Goal: Transaction & Acquisition: Book appointment/travel/reservation

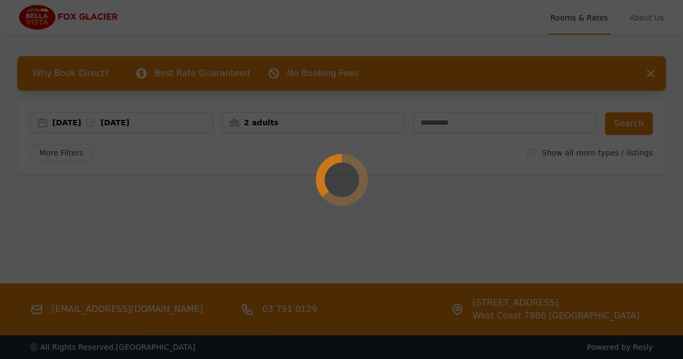
click at [79, 124] on div at bounding box center [341, 179] width 683 height 359
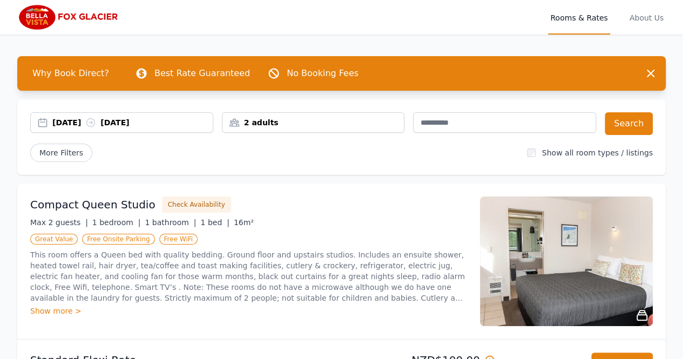
click at [82, 123] on div "[DATE] [DATE]" at bounding box center [132, 122] width 160 height 11
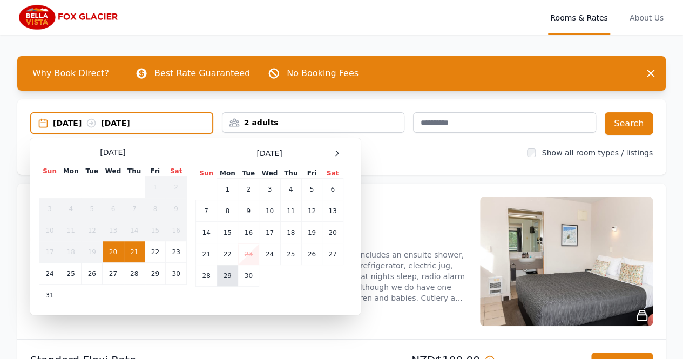
click at [226, 275] on td "29" at bounding box center [227, 276] width 21 height 22
click at [243, 277] on td "30" at bounding box center [248, 276] width 21 height 22
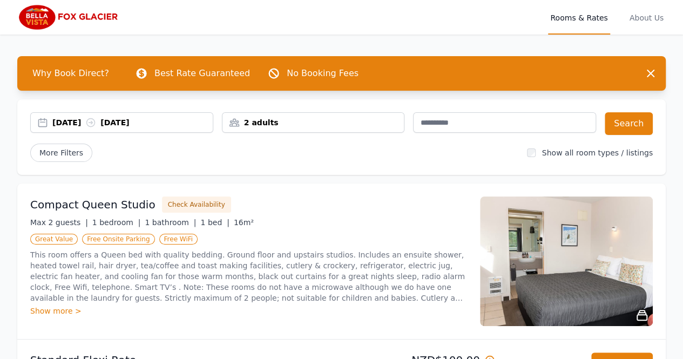
click at [268, 123] on div "2 adults" at bounding box center [313, 122] width 182 height 11
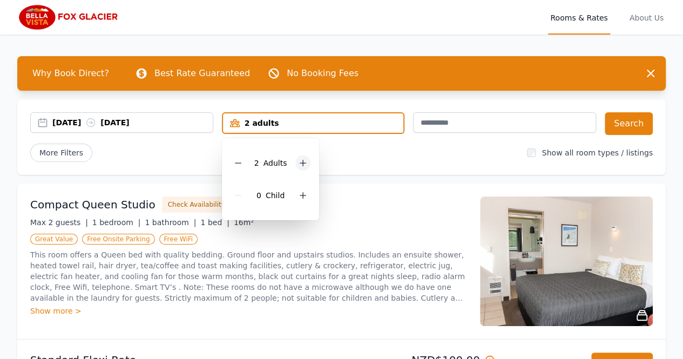
click at [302, 165] on icon at bounding box center [303, 163] width 6 height 6
click at [635, 124] on button "Search" at bounding box center [629, 123] width 48 height 23
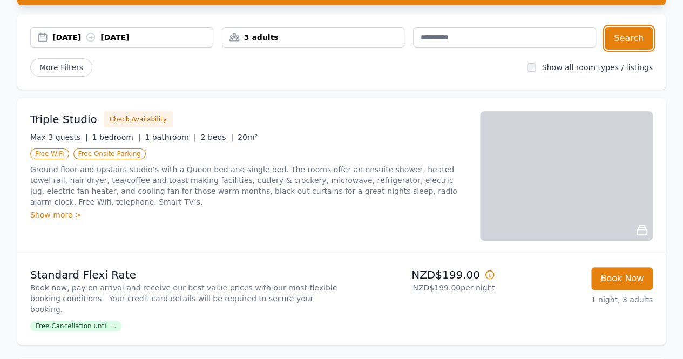
scroll to position [86, 0]
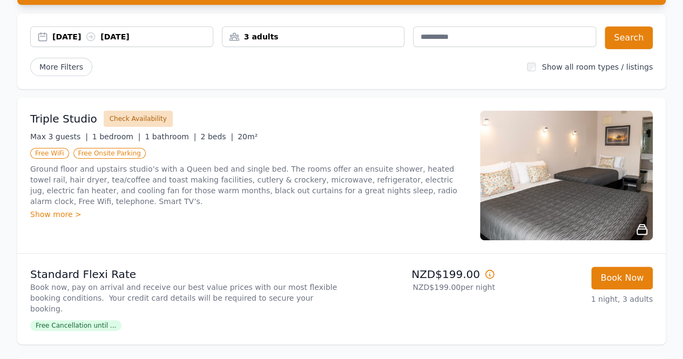
click at [130, 116] on button "Check Availability" at bounding box center [138, 119] width 69 height 16
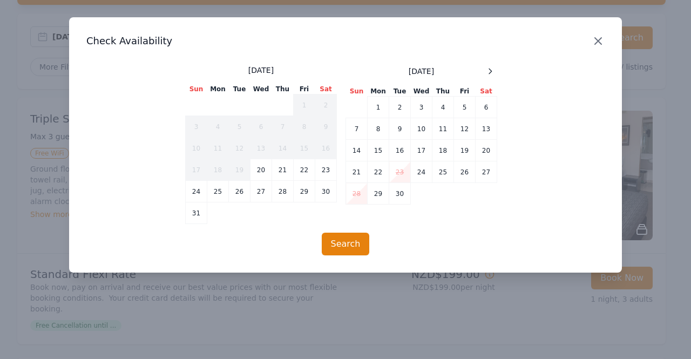
click at [598, 37] on icon "button" at bounding box center [598, 41] width 13 height 13
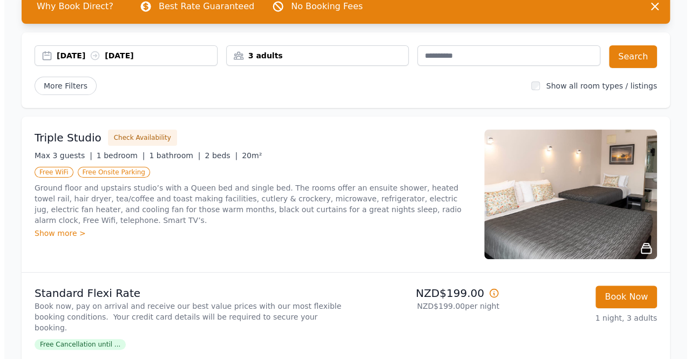
scroll to position [38, 0]
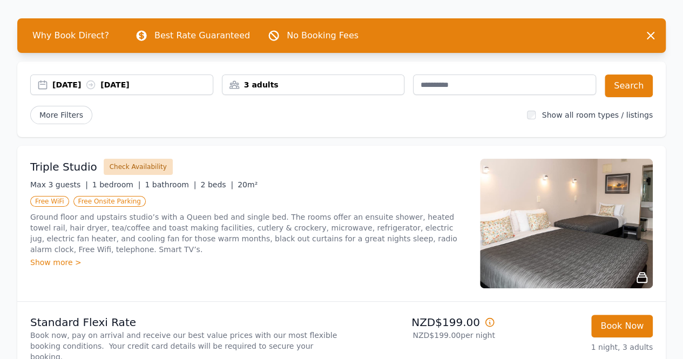
click at [132, 167] on button "Check Availability" at bounding box center [138, 167] width 69 height 16
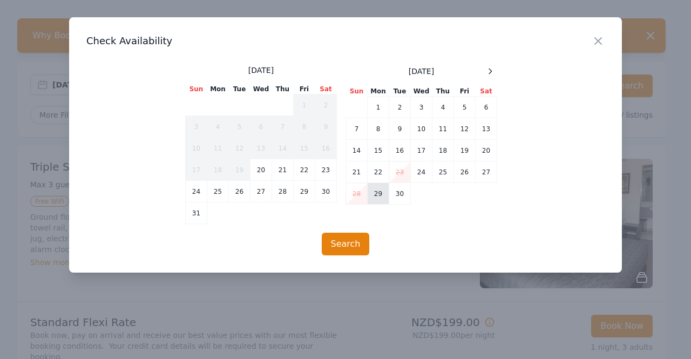
click at [383, 192] on td "29" at bounding box center [379, 194] width 22 height 22
click at [405, 196] on td "30" at bounding box center [400, 194] width 22 height 22
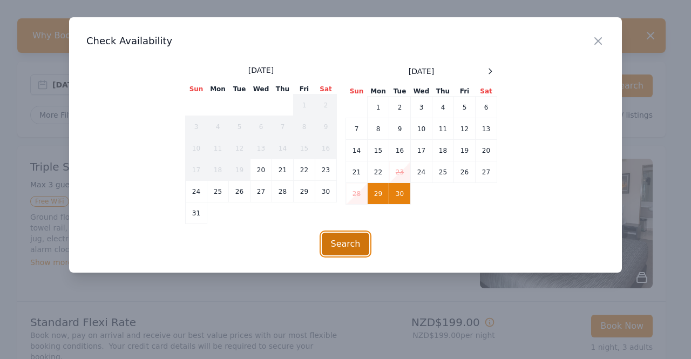
click at [349, 245] on button "Search" at bounding box center [346, 244] width 48 height 23
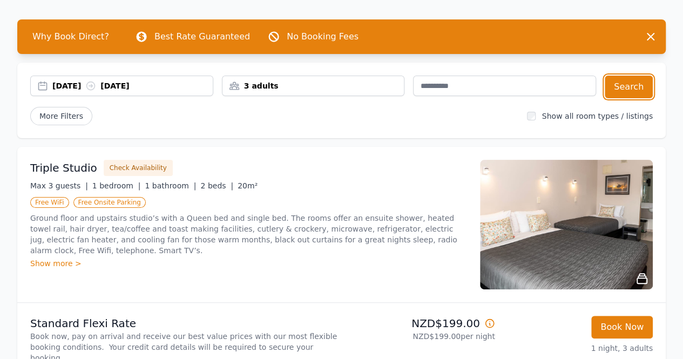
scroll to position [35, 0]
